Goal: Information Seeking & Learning: Learn about a topic

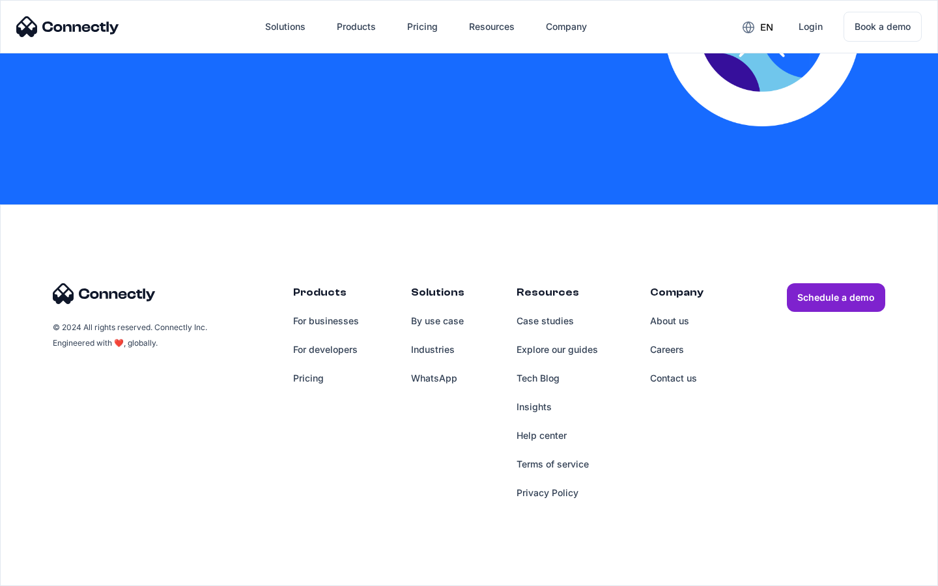
scroll to position [2847, 0]
